Goal: Task Accomplishment & Management: Manage account settings

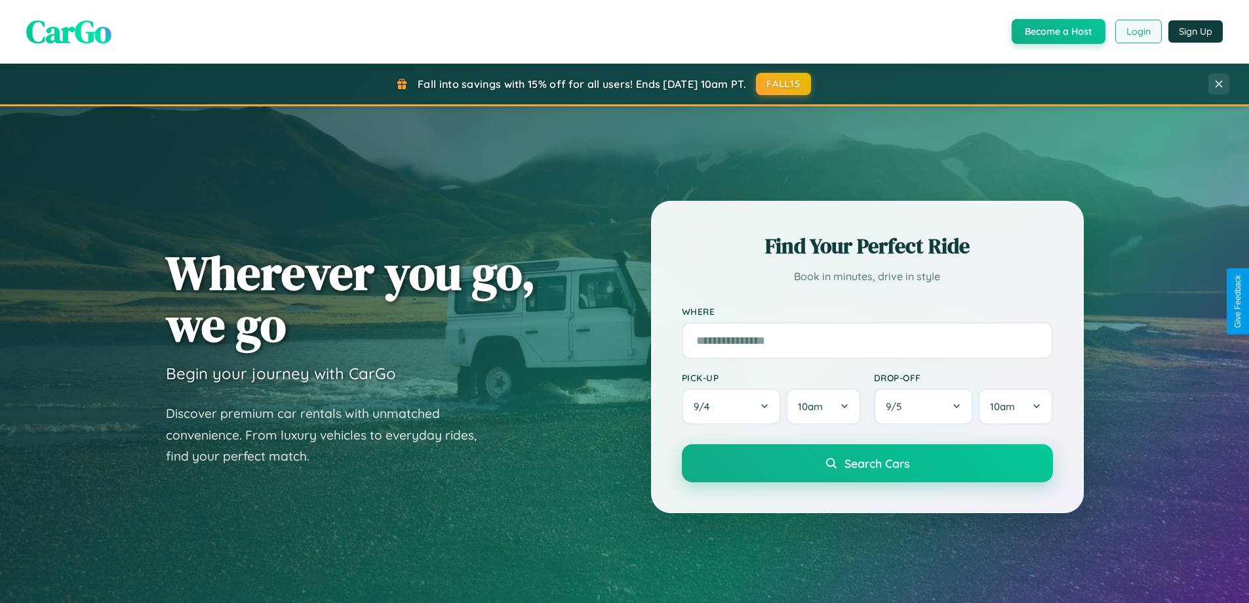
click at [1138, 31] on button "Login" at bounding box center [1138, 32] width 47 height 24
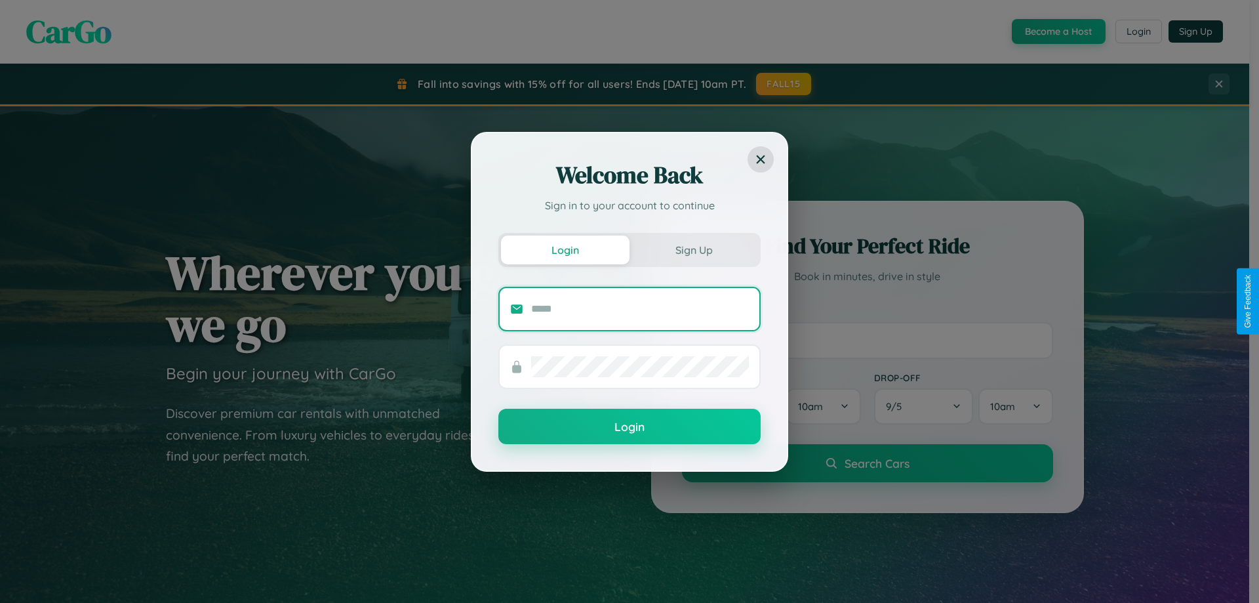
click at [640, 308] on input "text" at bounding box center [640, 308] width 218 height 21
type input "**********"
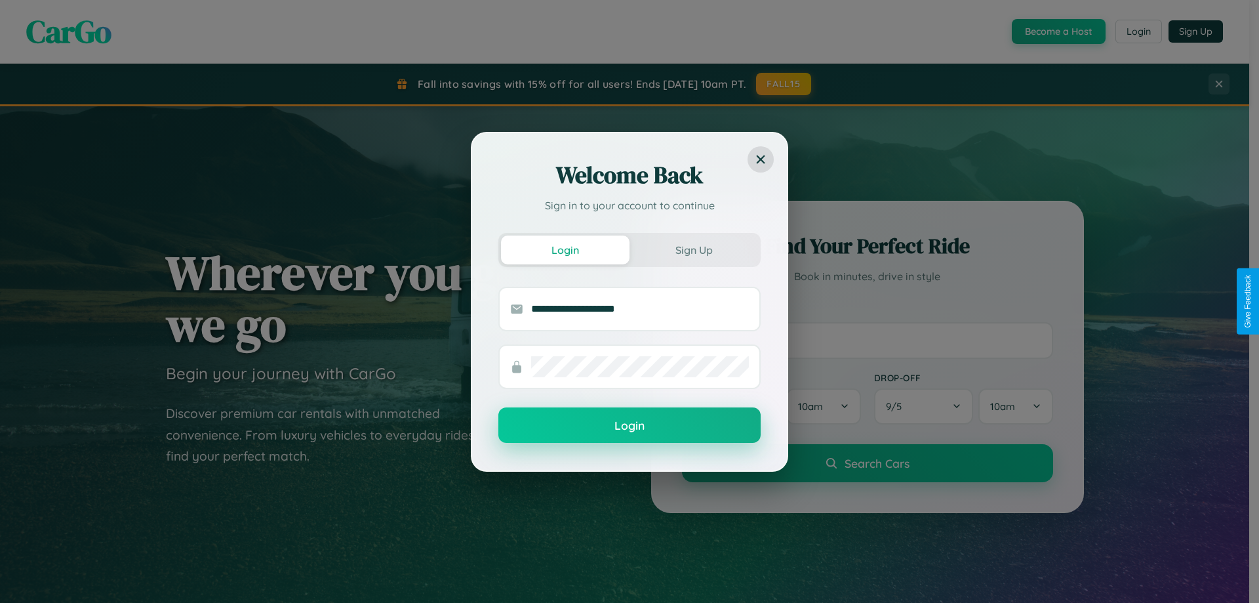
click at [629, 426] on button "Login" at bounding box center [629, 424] width 262 height 35
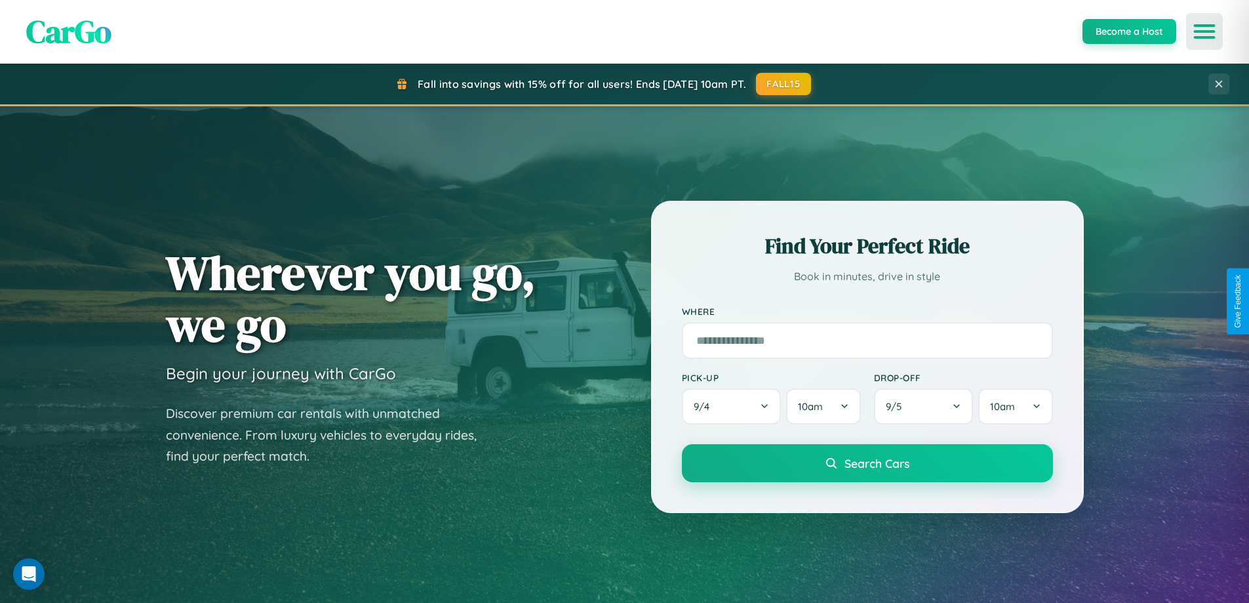
click at [1205, 31] on icon "Open menu" at bounding box center [1204, 32] width 19 height 12
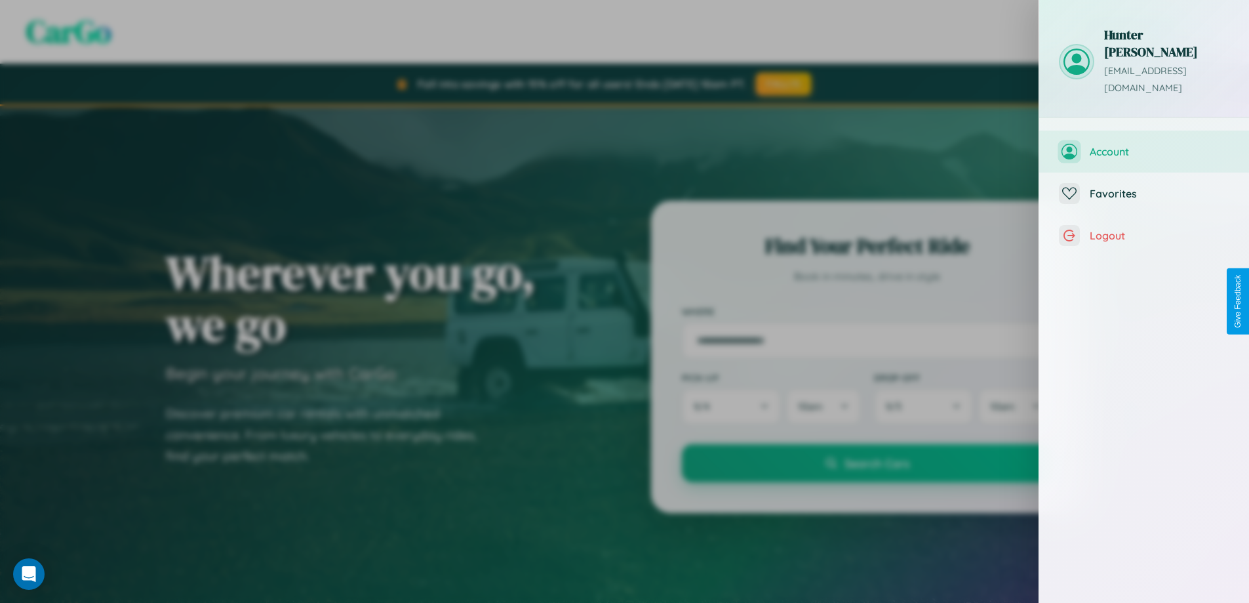
click at [1144, 145] on span "Account" at bounding box center [1160, 151] width 140 height 13
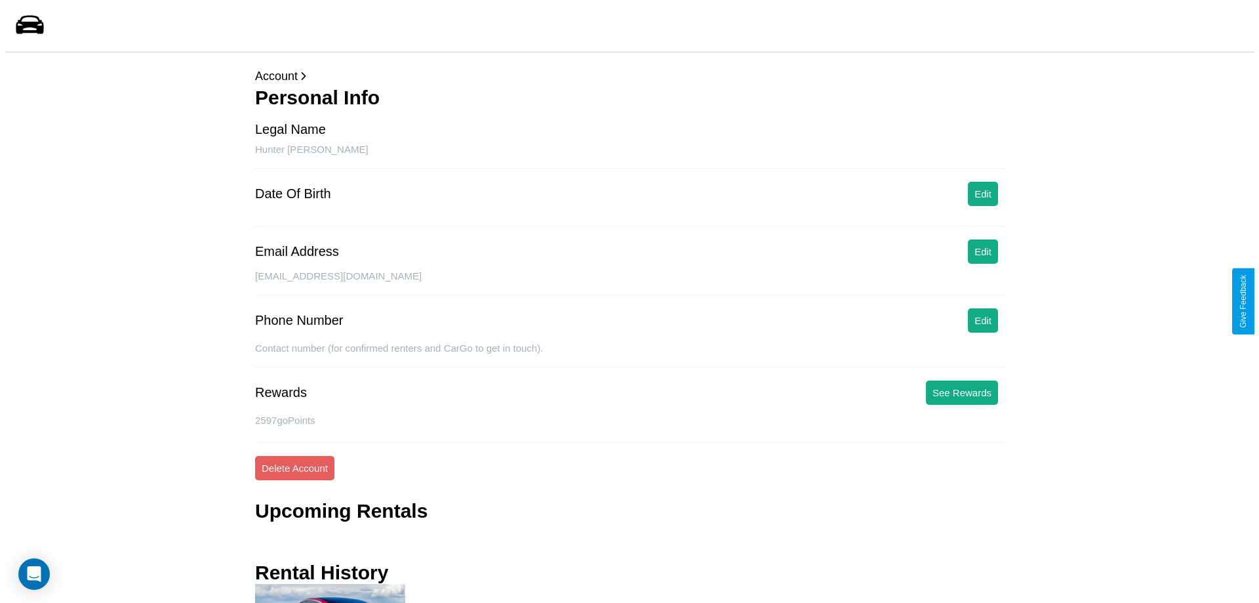
scroll to position [123, 0]
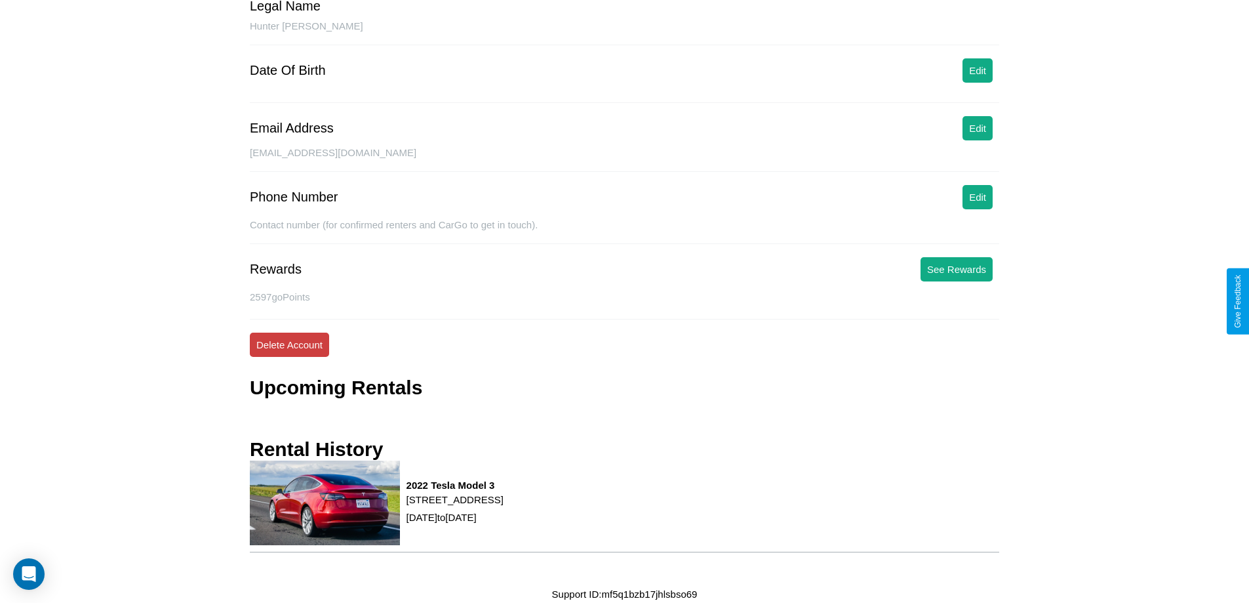
click at [289, 344] on button "Delete Account" at bounding box center [289, 344] width 79 height 24
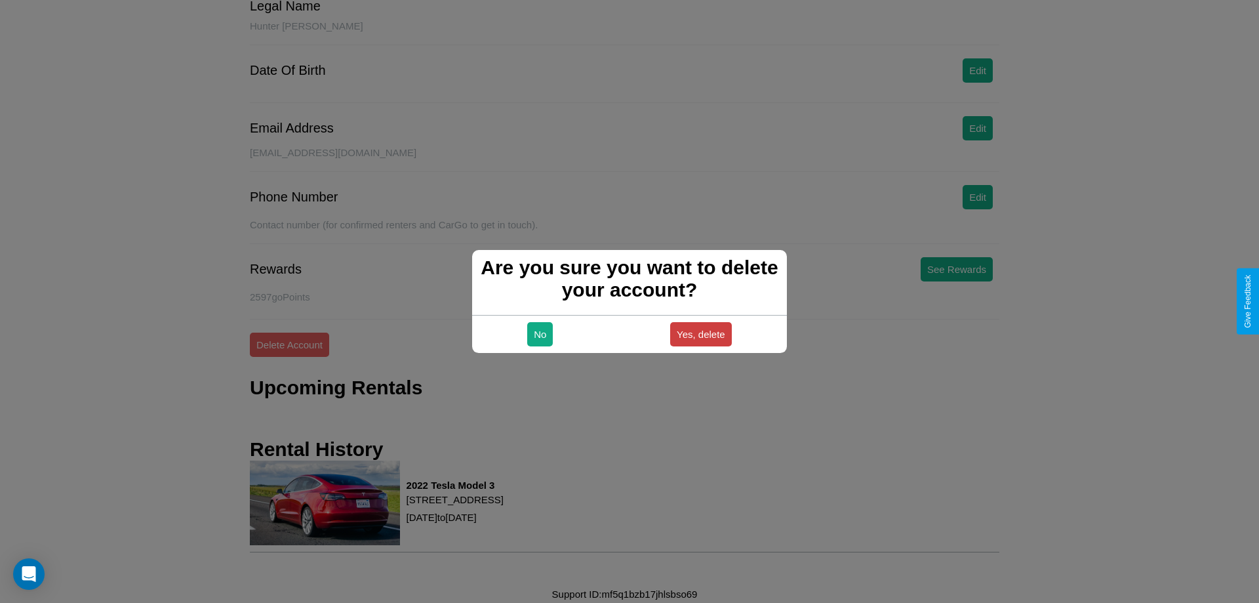
click at [700, 334] on button "Yes, delete" at bounding box center [701, 334] width 62 height 24
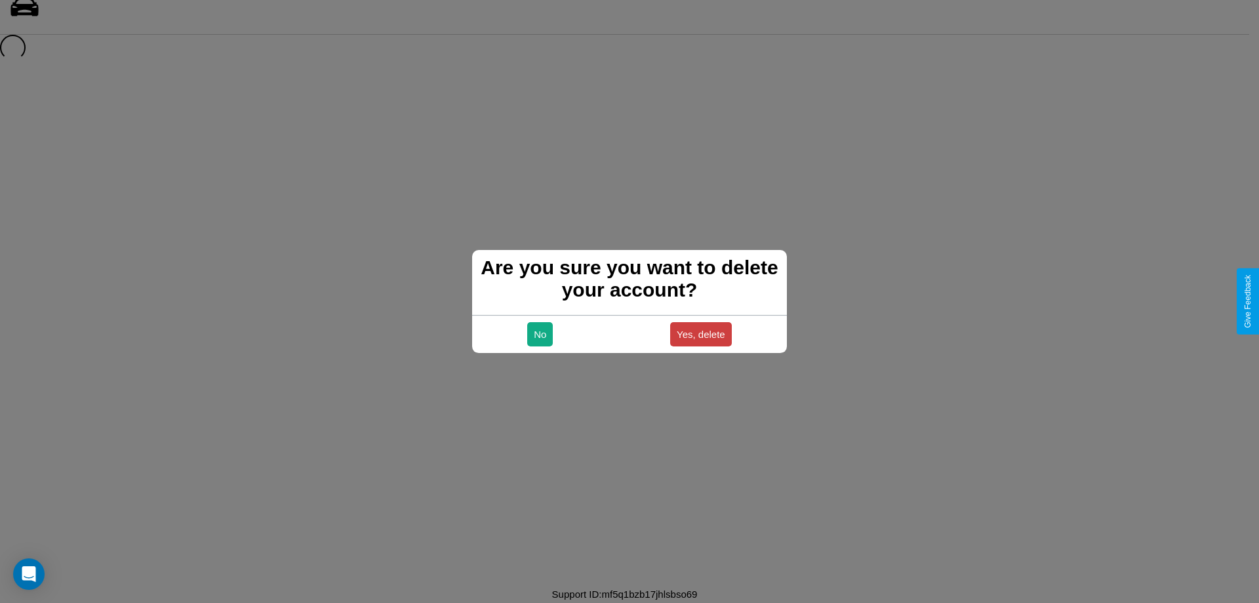
scroll to position [18, 0]
